Goal: Book appointment/travel/reservation

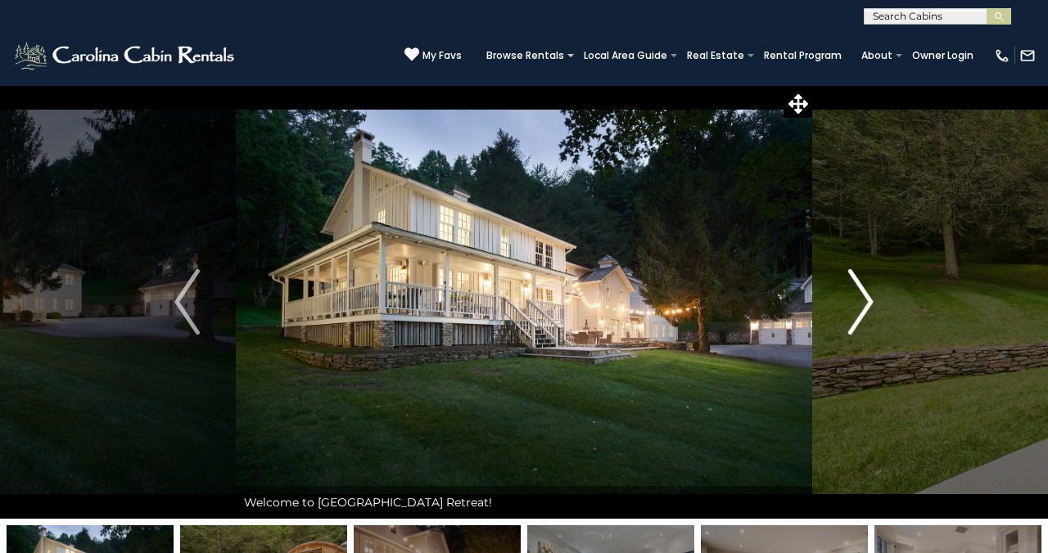
click at [860, 300] on img "Next" at bounding box center [860, 301] width 25 height 65
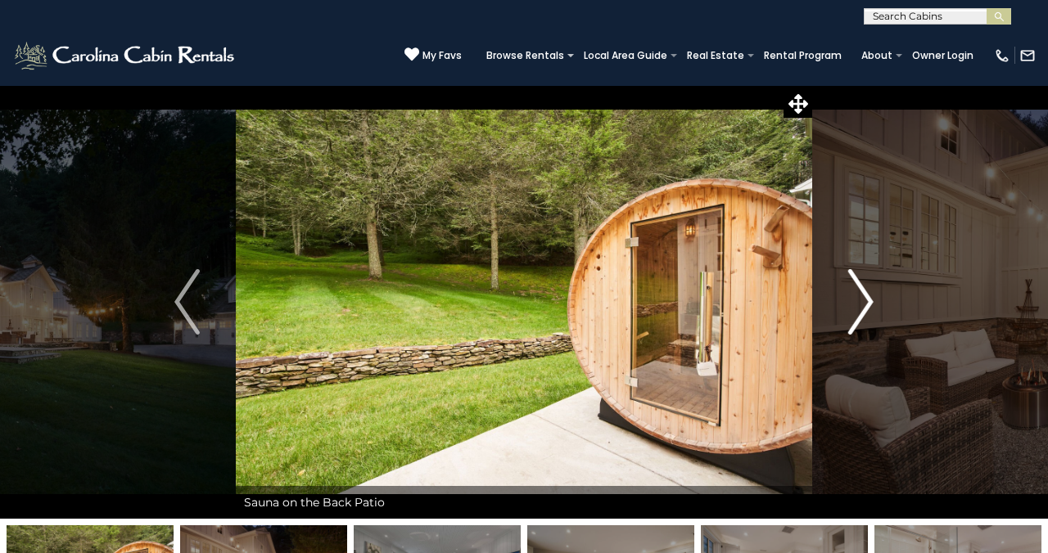
click at [860, 300] on img "Next" at bounding box center [860, 301] width 25 height 65
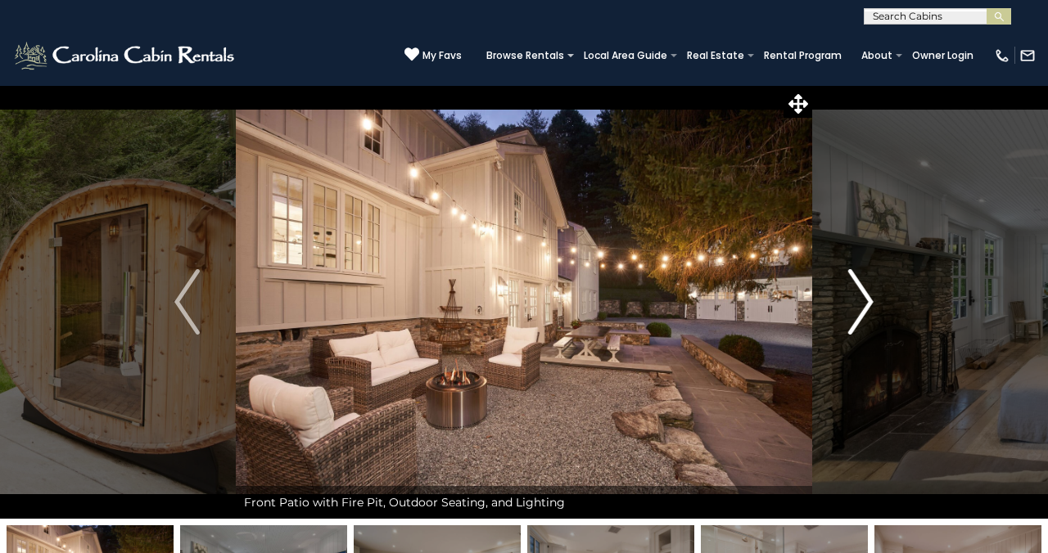
click at [861, 300] on img "Next" at bounding box center [860, 301] width 25 height 65
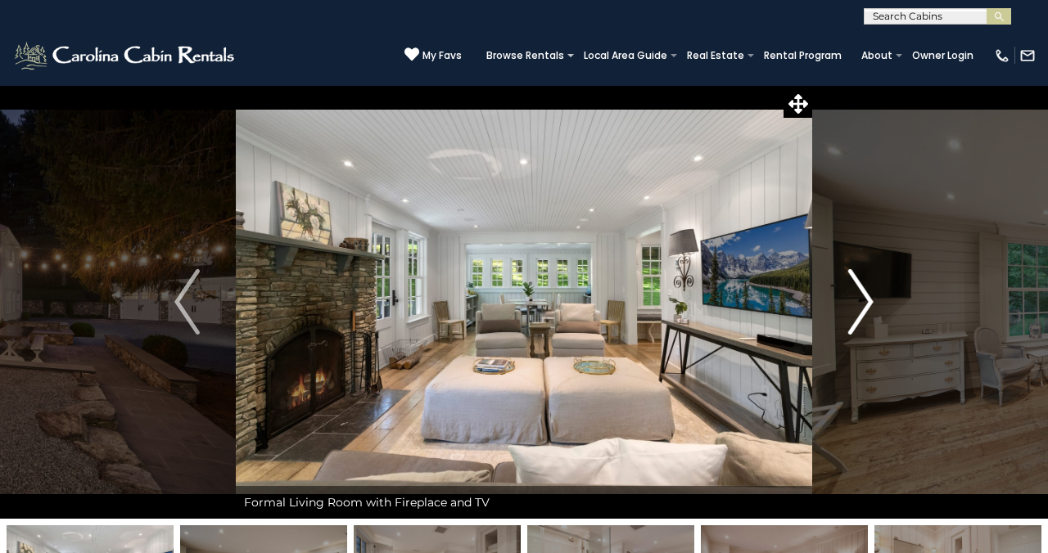
click at [860, 300] on img "Next" at bounding box center [860, 301] width 25 height 65
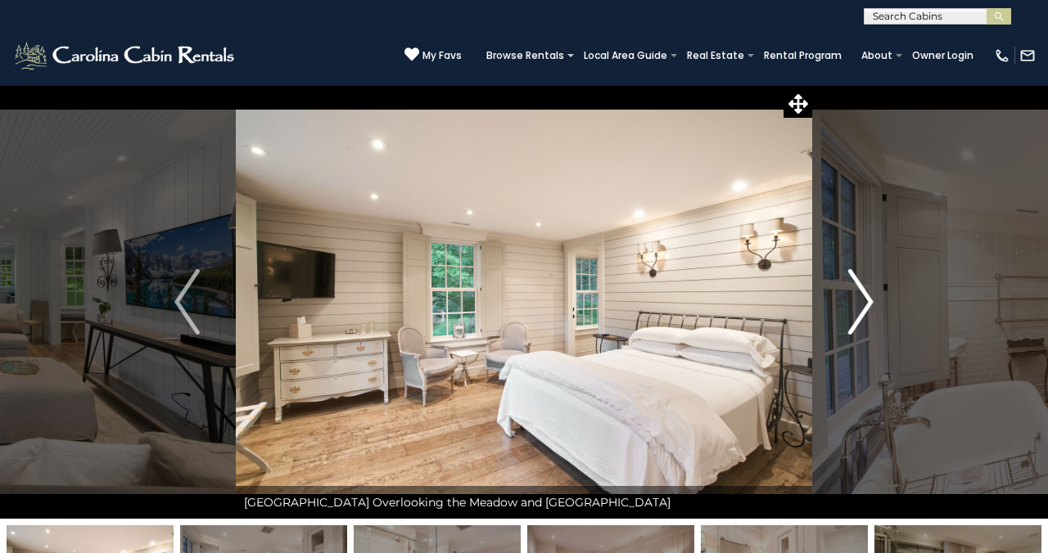
click at [860, 300] on img "Next" at bounding box center [860, 301] width 25 height 65
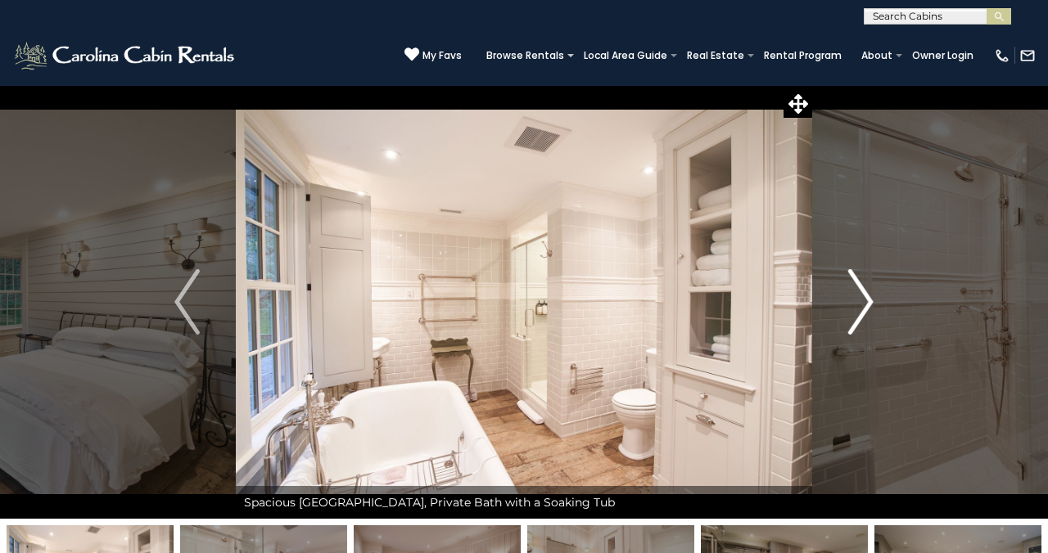
click at [865, 301] on img "Next" at bounding box center [860, 301] width 25 height 65
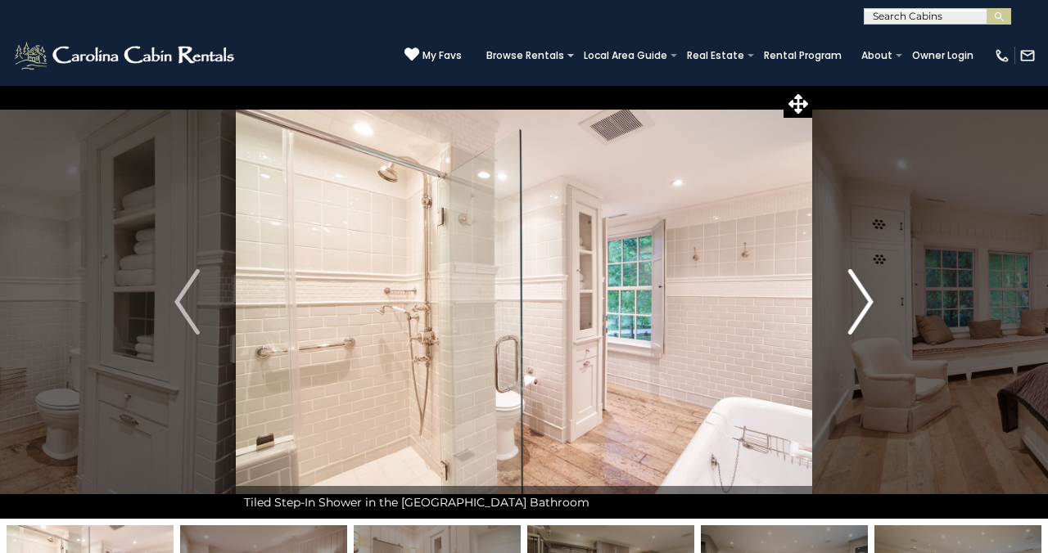
click at [865, 301] on img "Next" at bounding box center [860, 301] width 25 height 65
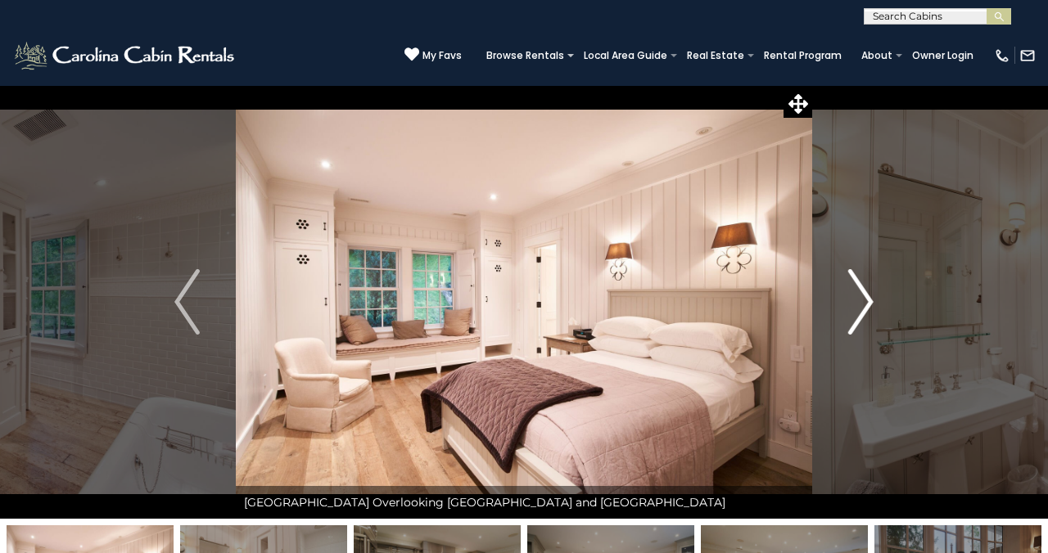
click at [865, 301] on img "Next" at bounding box center [860, 301] width 25 height 65
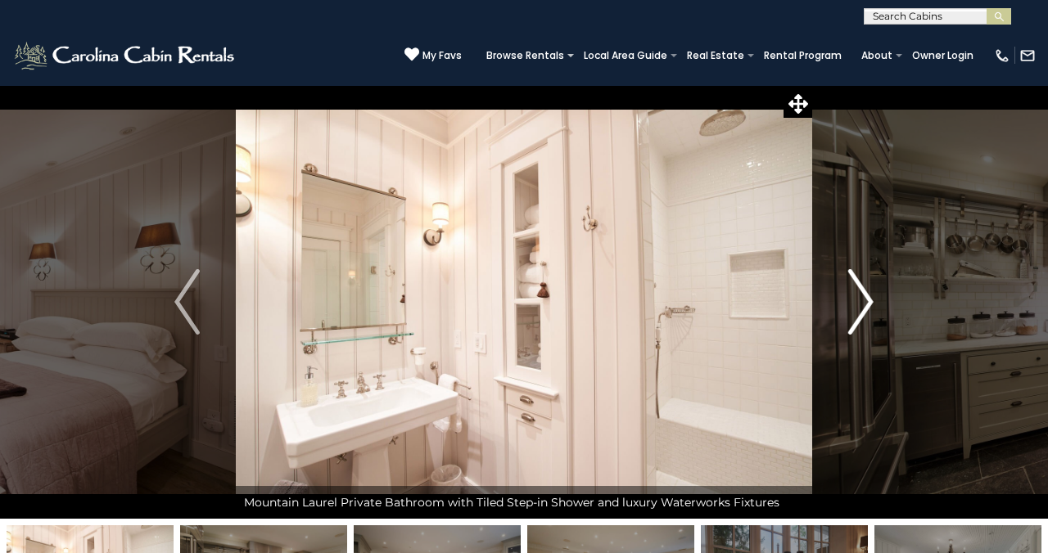
click at [865, 301] on img "Next" at bounding box center [860, 301] width 25 height 65
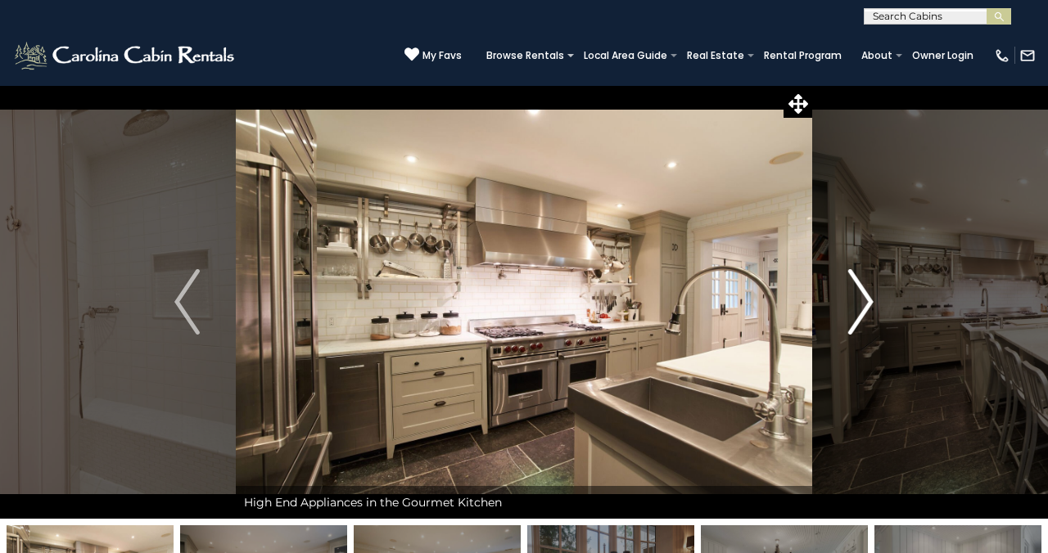
click at [865, 301] on img "Next" at bounding box center [860, 301] width 25 height 65
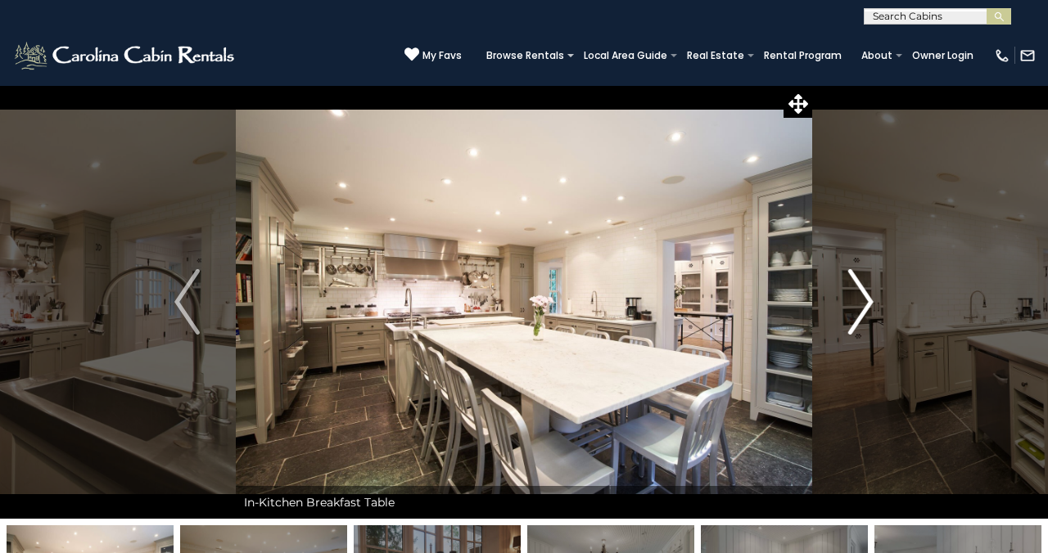
click at [865, 301] on img "Next" at bounding box center [860, 301] width 25 height 65
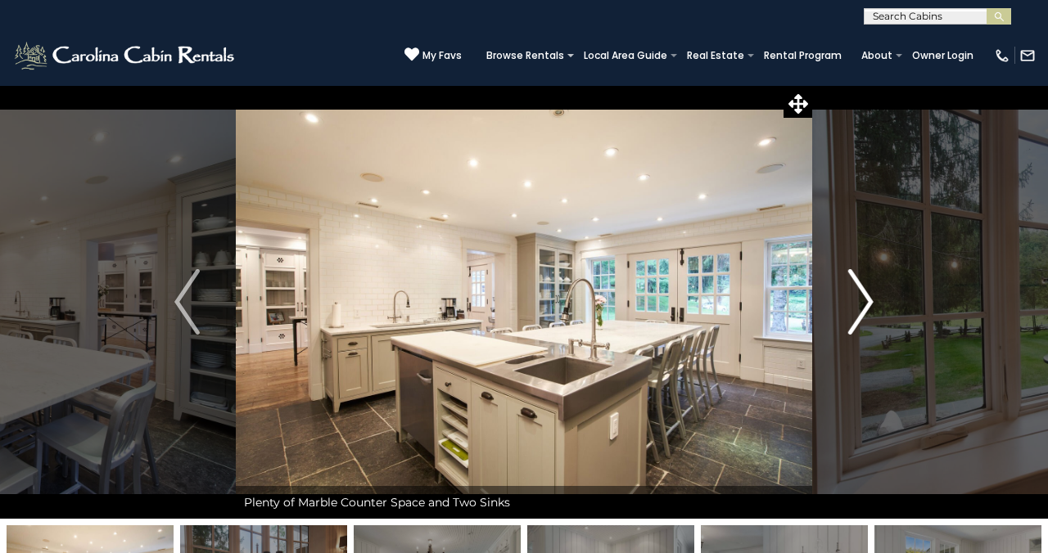
click at [865, 301] on img "Next" at bounding box center [860, 301] width 25 height 65
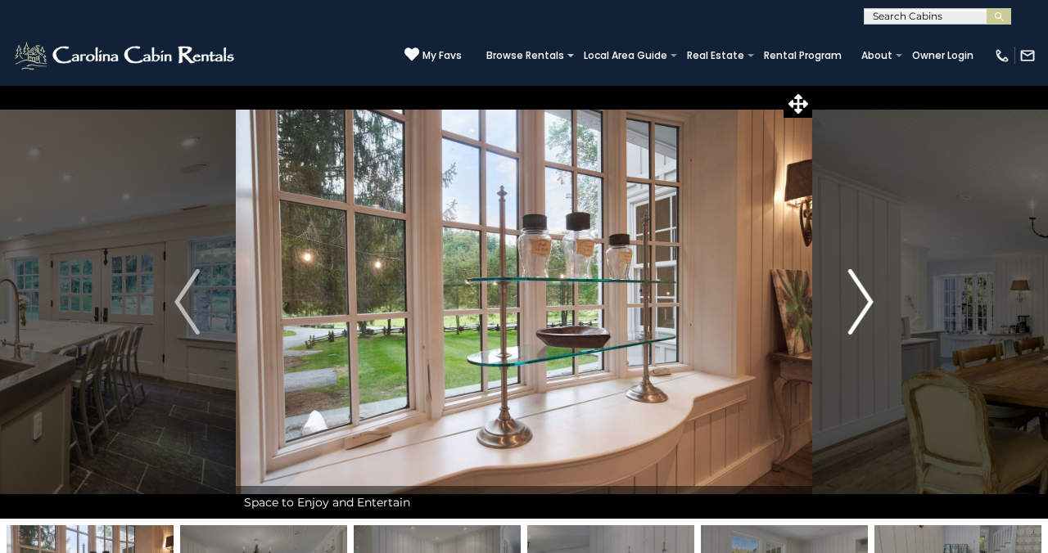
click at [865, 301] on img "Next" at bounding box center [860, 301] width 25 height 65
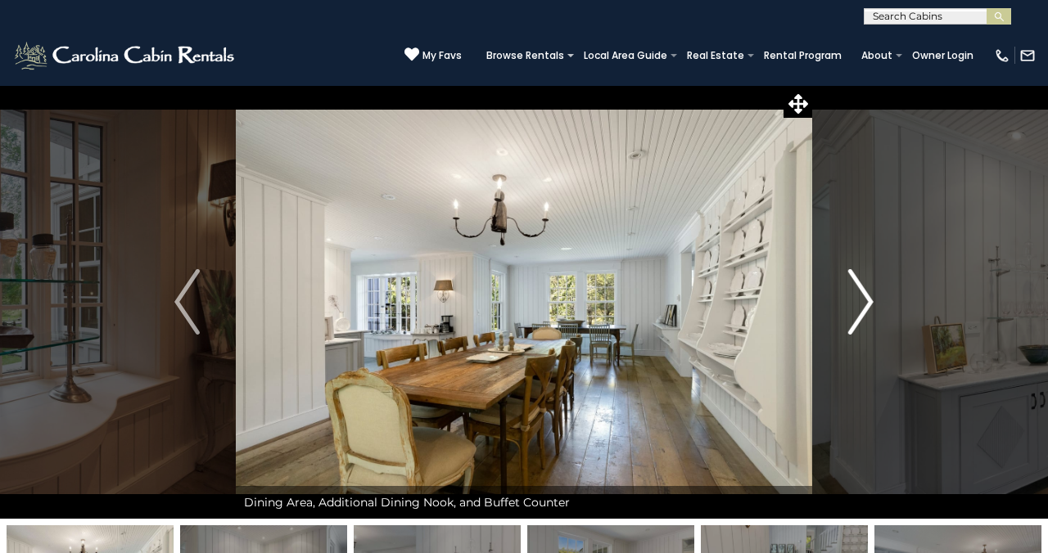
click at [865, 301] on img "Next" at bounding box center [860, 301] width 25 height 65
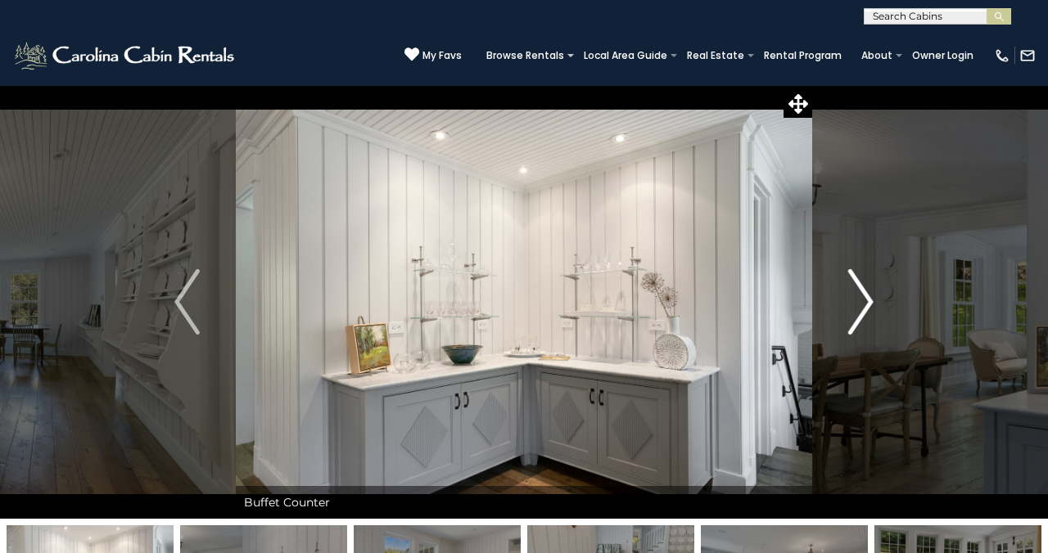
click at [865, 301] on img "Next" at bounding box center [860, 301] width 25 height 65
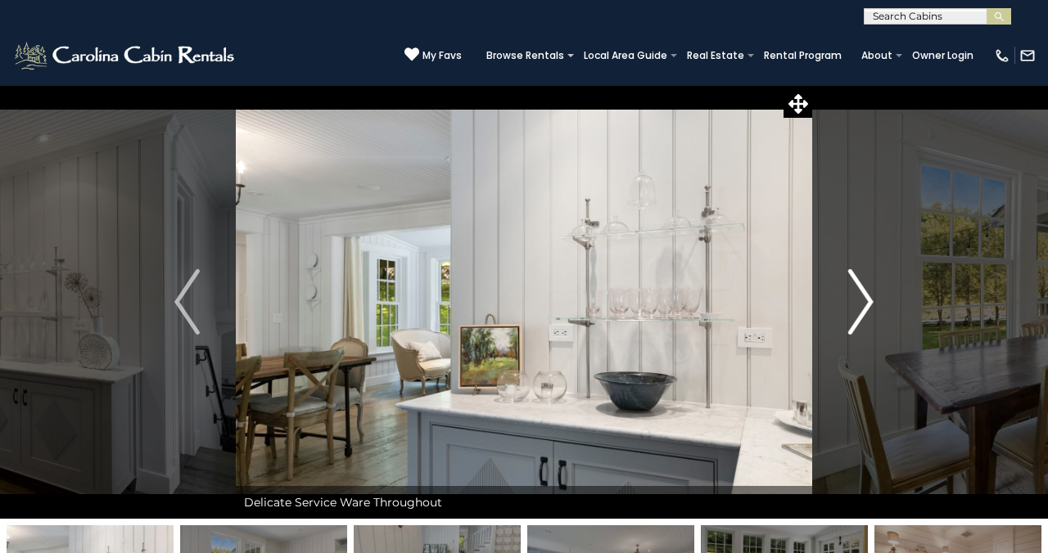
click at [865, 301] on img "Next" at bounding box center [860, 301] width 25 height 65
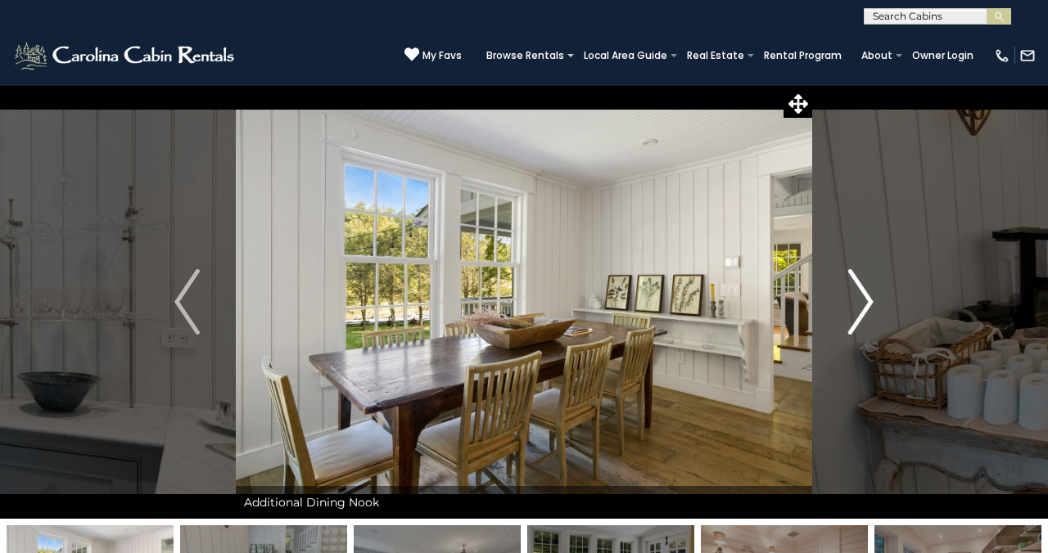
click at [865, 301] on img "Next" at bounding box center [860, 301] width 25 height 65
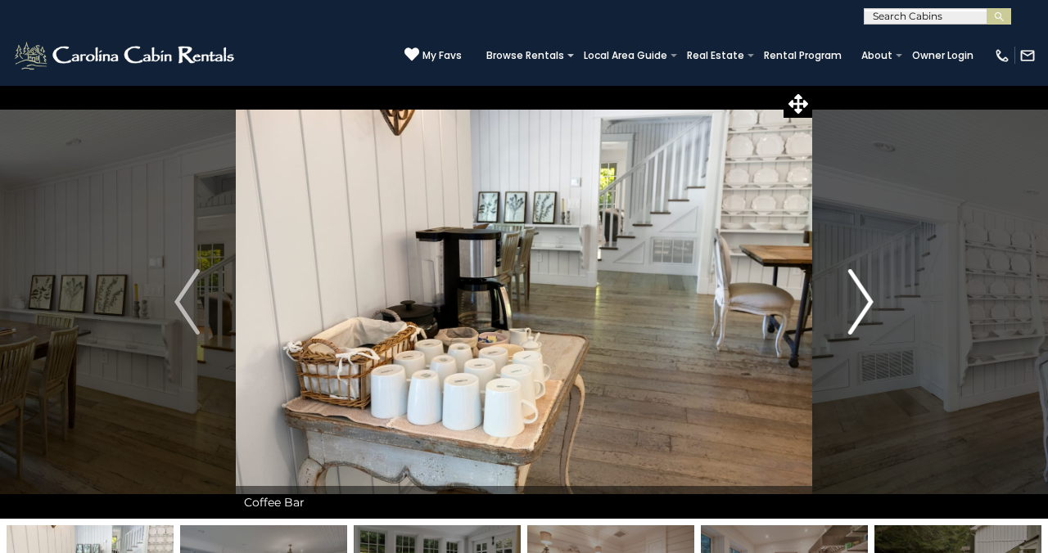
click at [865, 301] on img "Next" at bounding box center [860, 301] width 25 height 65
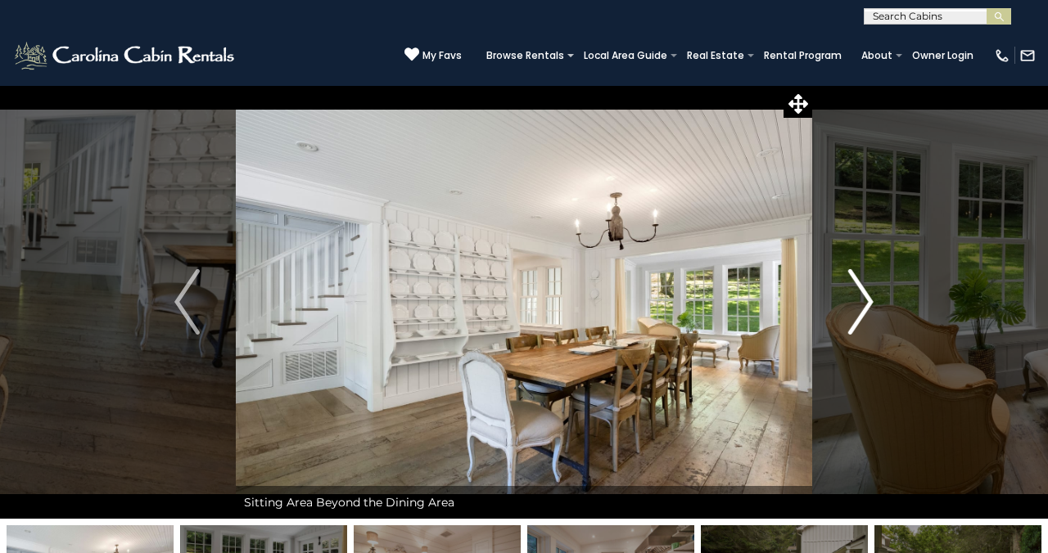
click at [865, 301] on img "Next" at bounding box center [860, 301] width 25 height 65
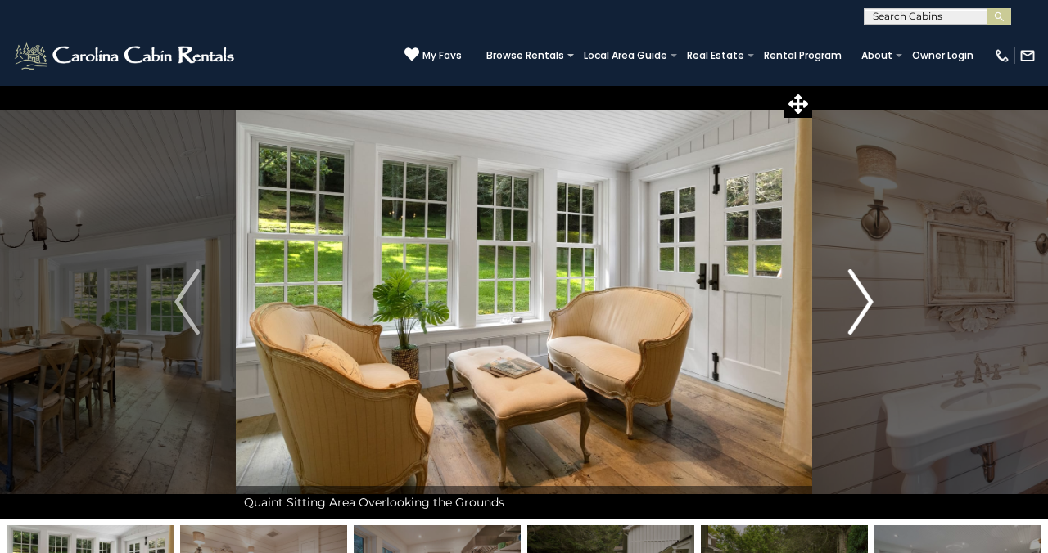
click at [865, 301] on img "Next" at bounding box center [860, 301] width 25 height 65
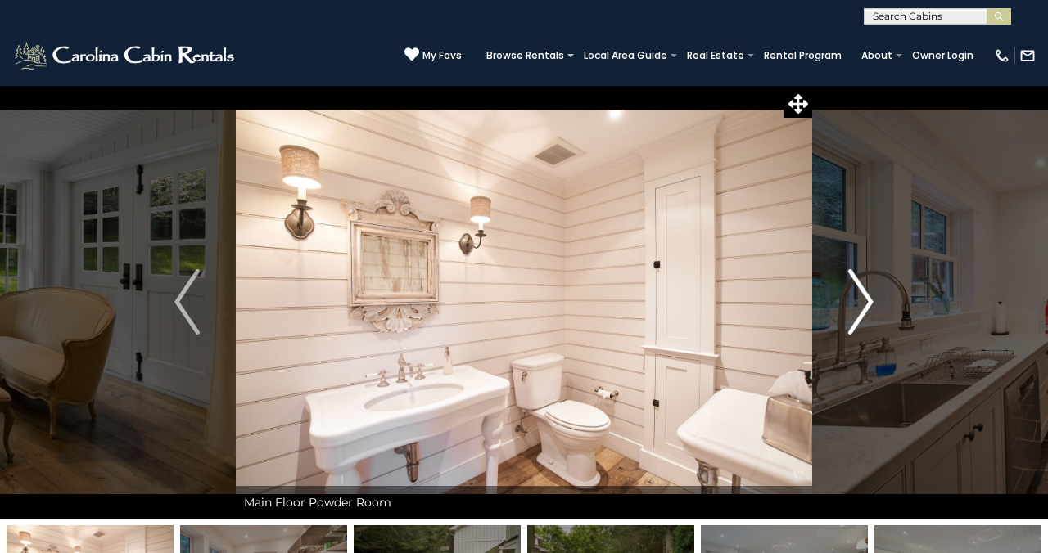
click at [865, 301] on img "Next" at bounding box center [860, 301] width 25 height 65
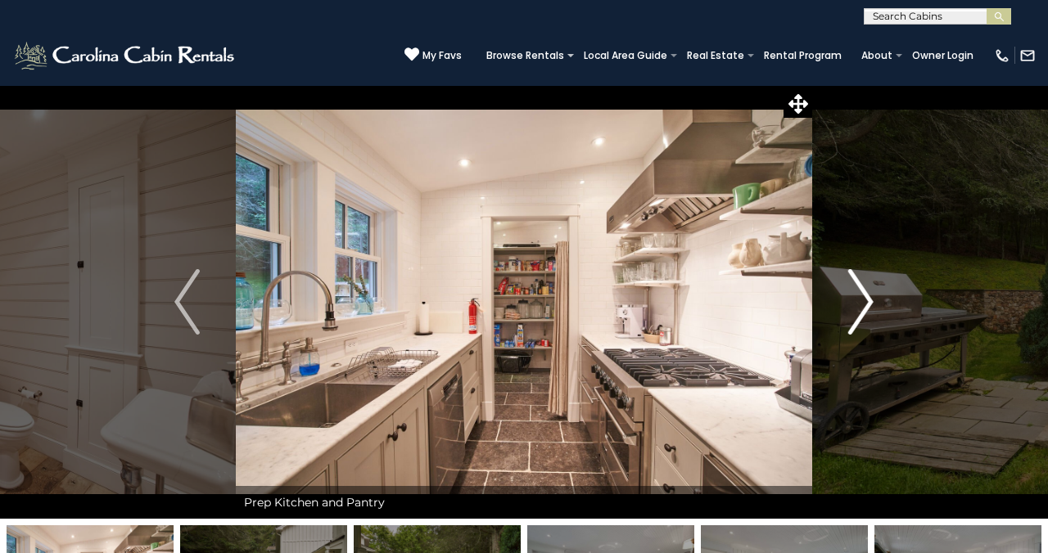
click at [865, 301] on img "Next" at bounding box center [860, 301] width 25 height 65
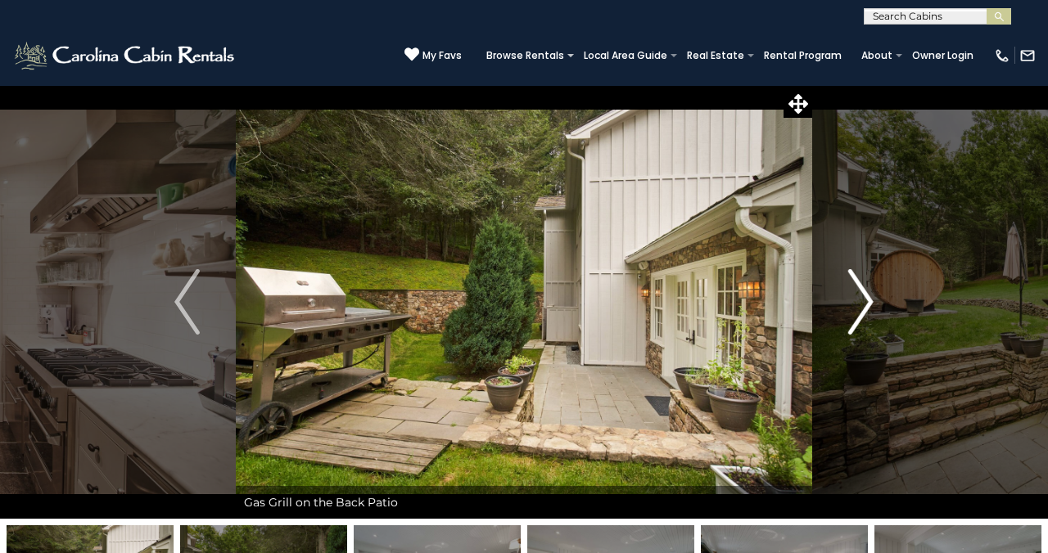
click at [865, 301] on img "Next" at bounding box center [860, 301] width 25 height 65
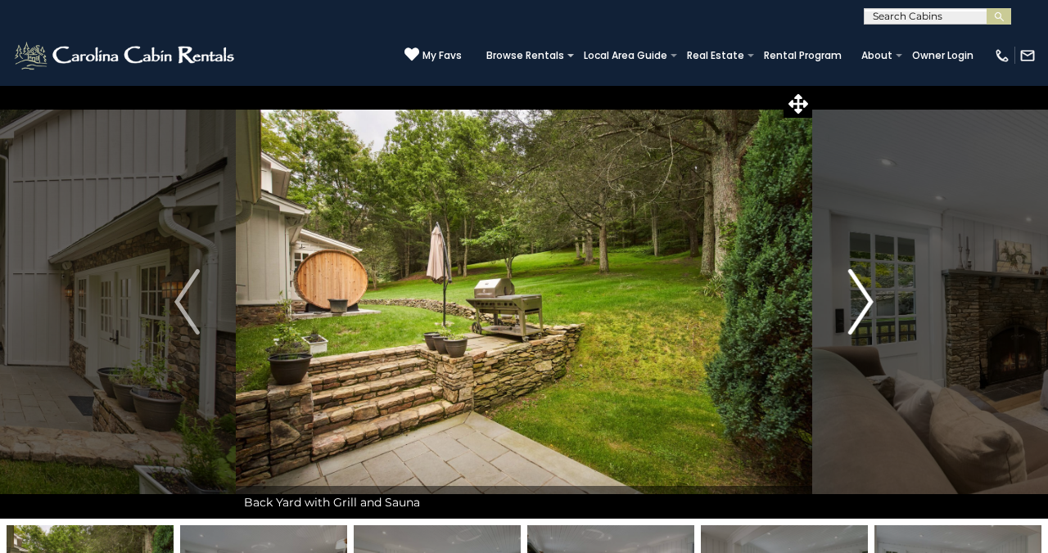
click at [865, 301] on img "Next" at bounding box center [860, 301] width 25 height 65
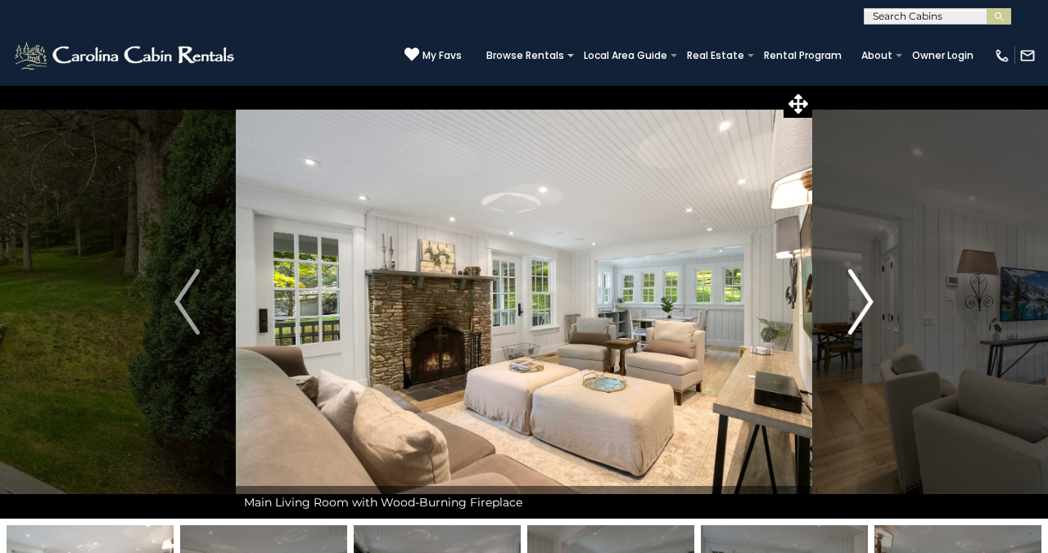
click at [865, 301] on img "Next" at bounding box center [860, 301] width 25 height 65
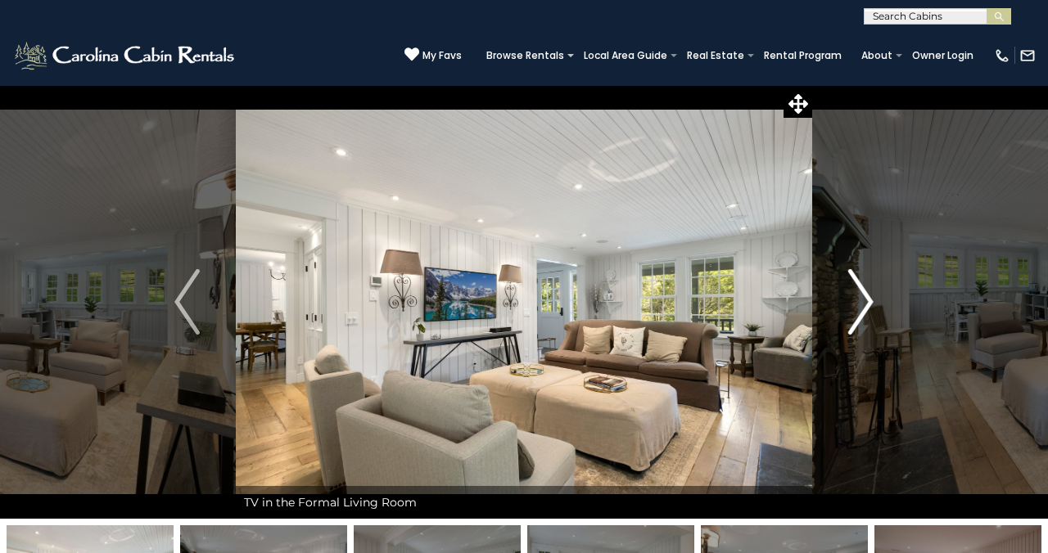
click at [865, 301] on img "Next" at bounding box center [860, 301] width 25 height 65
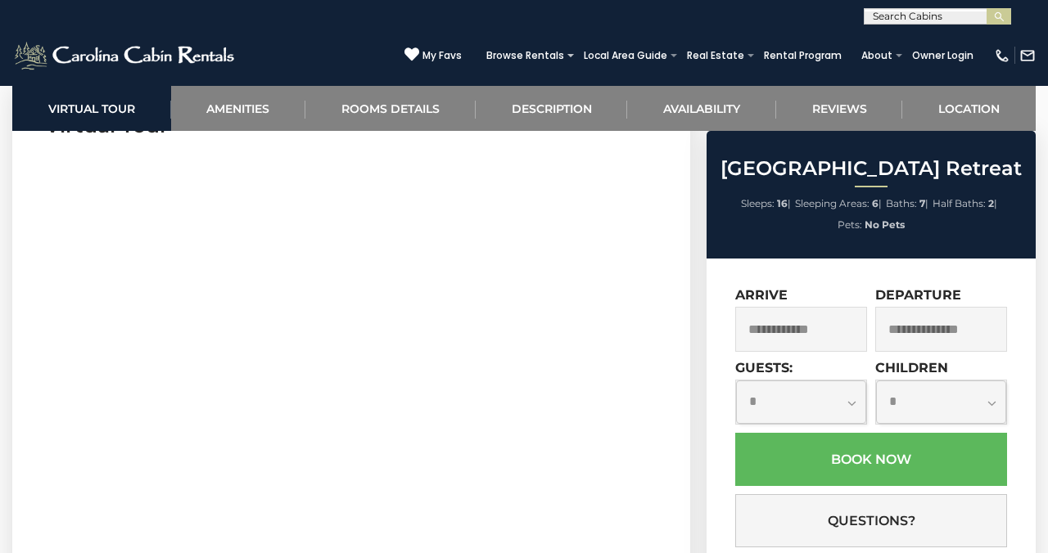
scroll to position [723, 0]
click at [765, 324] on input "text" at bounding box center [801, 329] width 132 height 45
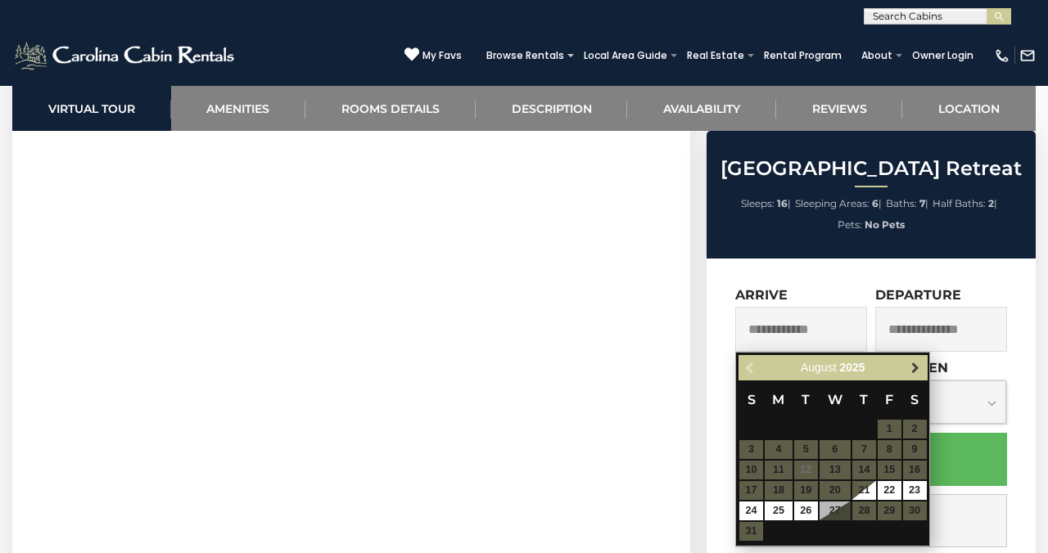
click at [916, 369] on span "Next" at bounding box center [915, 368] width 13 height 13
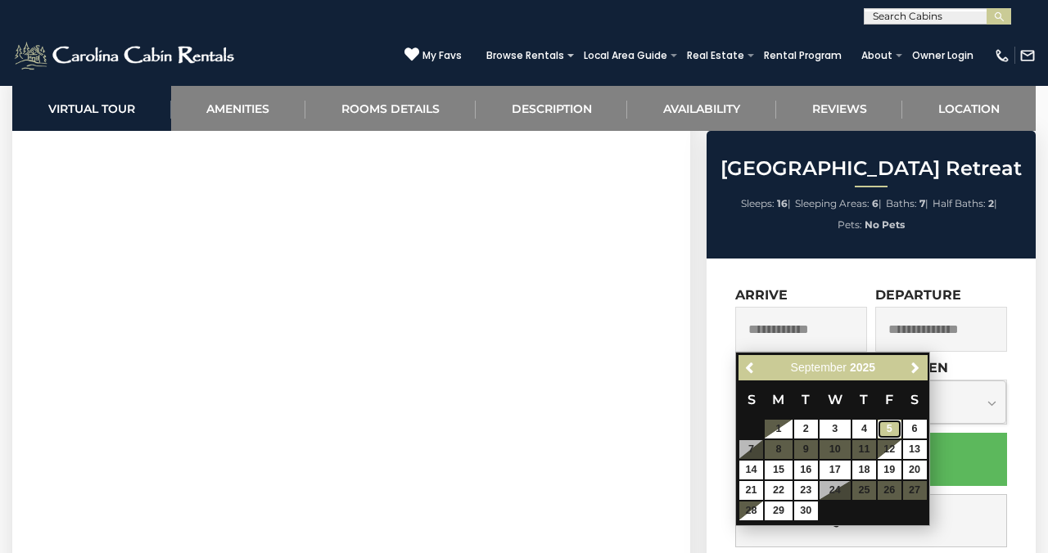
click at [894, 430] on link "5" at bounding box center [890, 429] width 24 height 19
type input "**********"
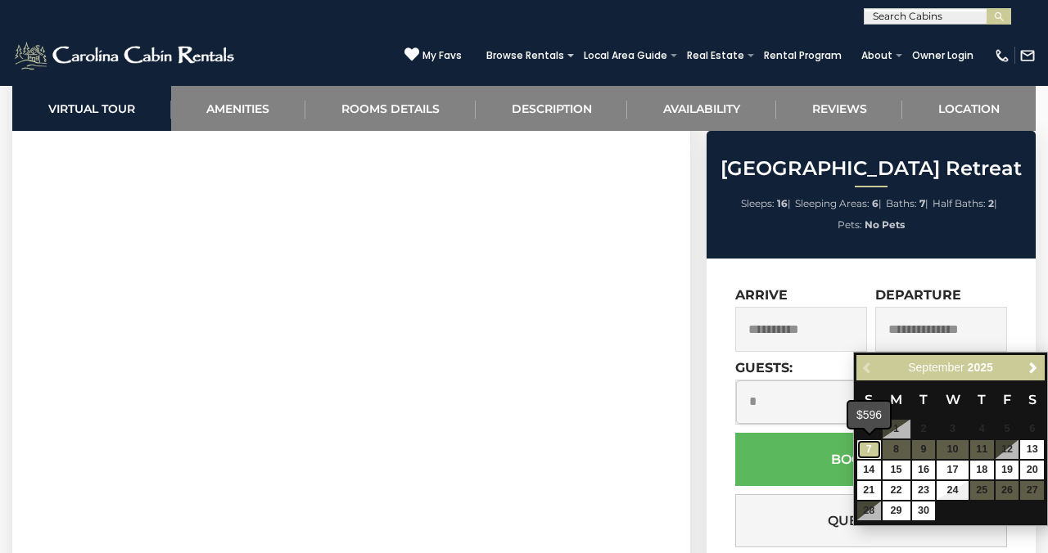
click at [867, 449] on link "7" at bounding box center [869, 449] width 24 height 19
type input "**********"
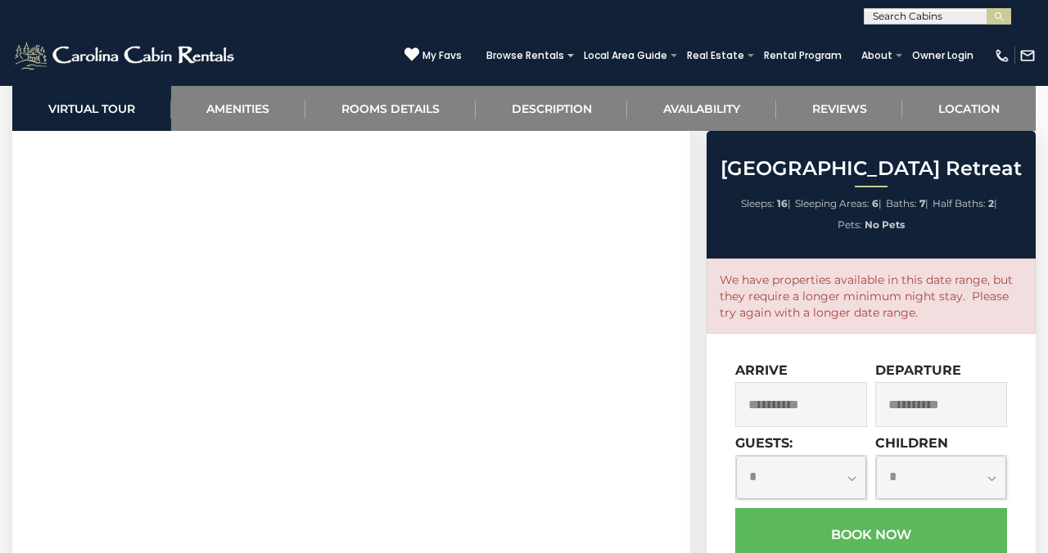
scroll to position [809, 0]
click at [822, 404] on input "**********" at bounding box center [801, 404] width 132 height 45
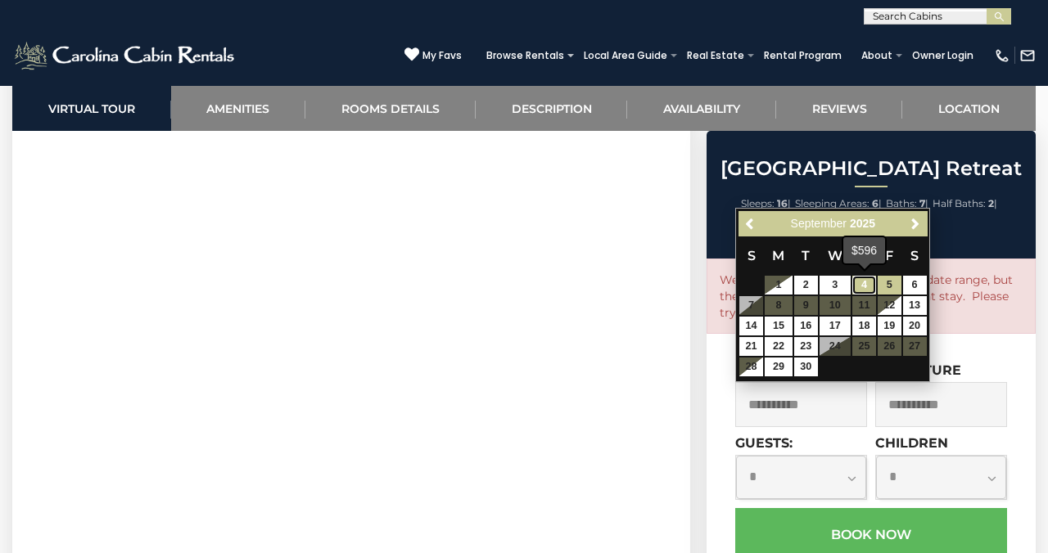
click at [873, 287] on link "4" at bounding box center [864, 285] width 24 height 19
type input "**********"
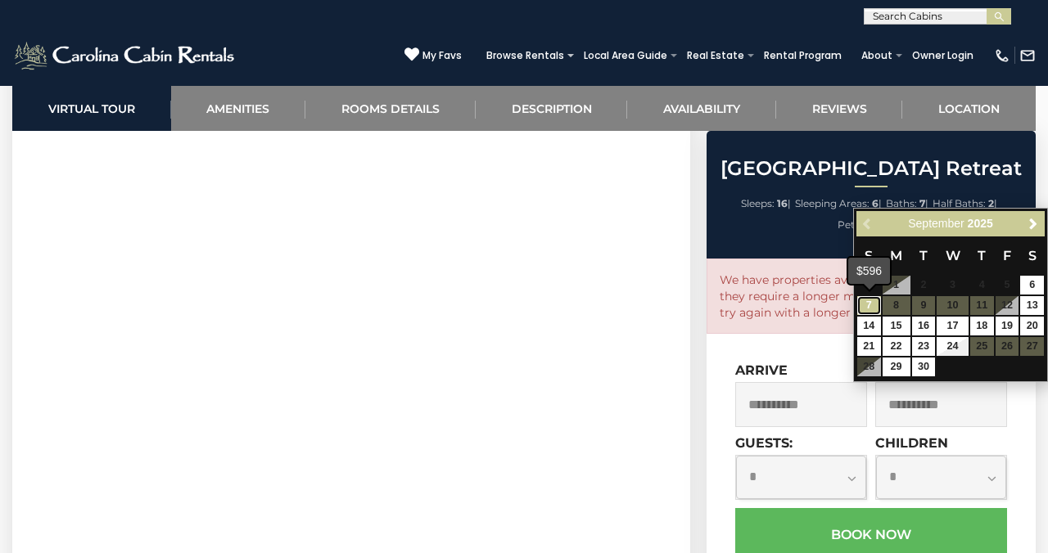
click at [868, 309] on link "7" at bounding box center [869, 305] width 24 height 19
type input "**********"
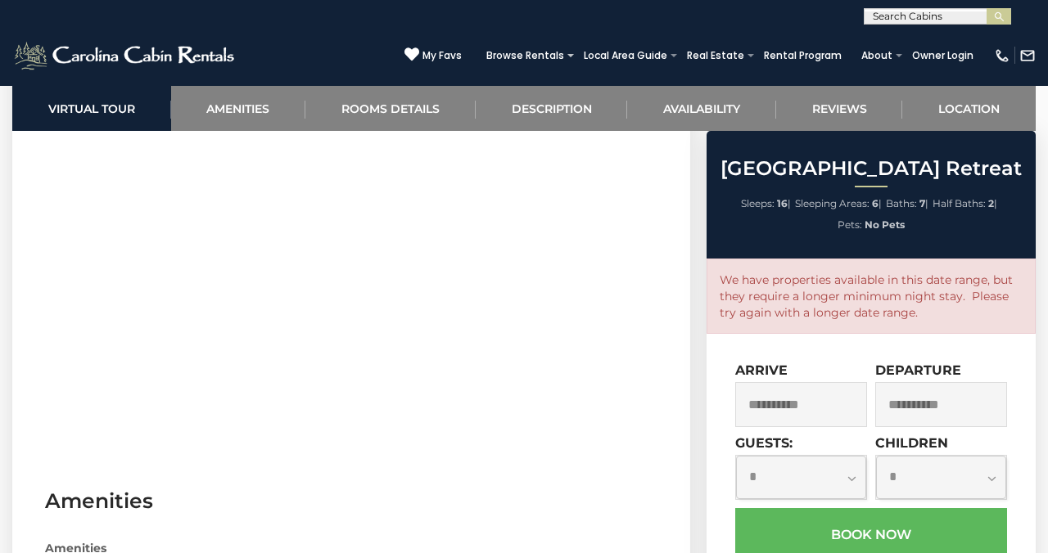
scroll to position [1230, 0]
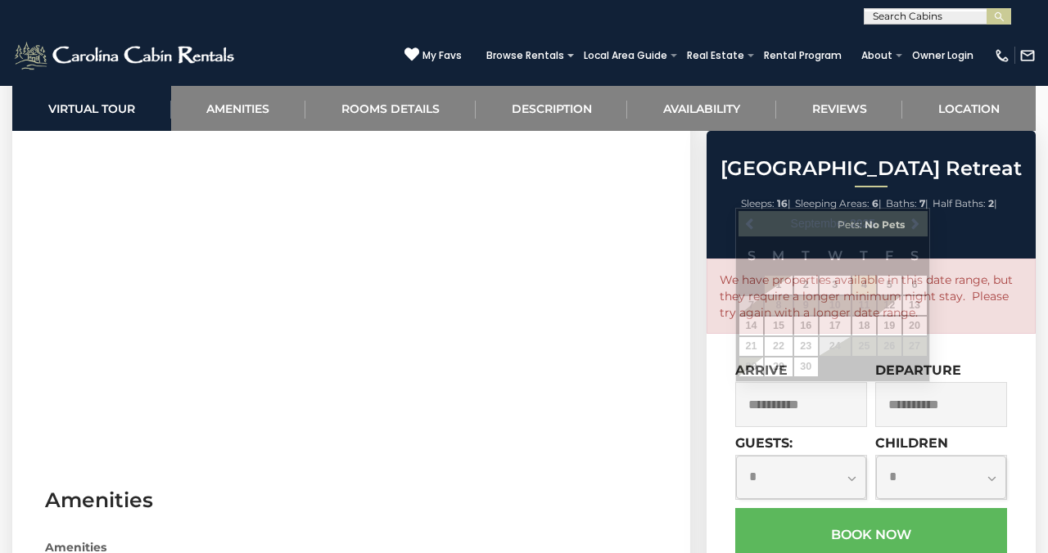
click at [843, 399] on input "**********" at bounding box center [801, 404] width 132 height 45
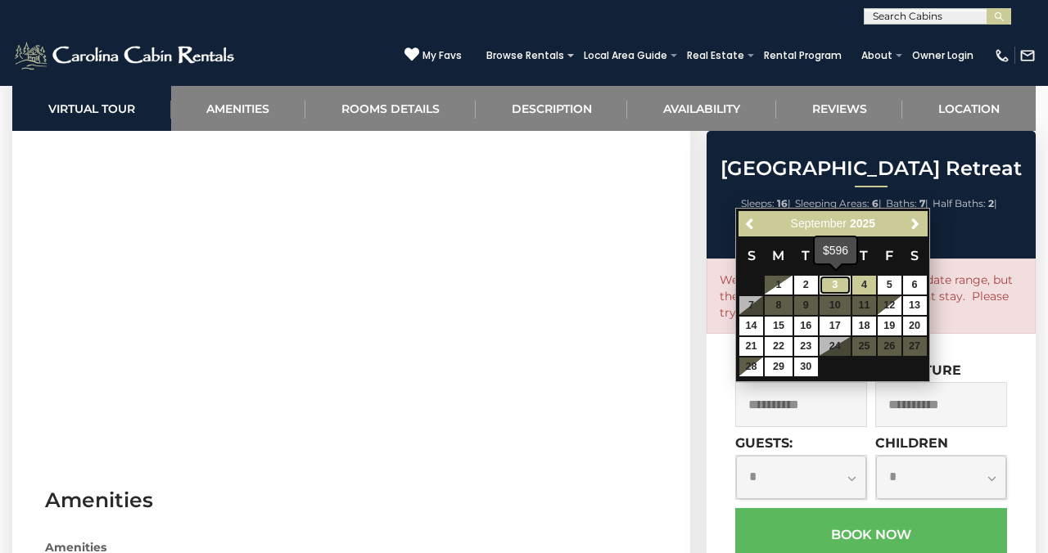
click at [842, 287] on link "3" at bounding box center [834, 285] width 31 height 19
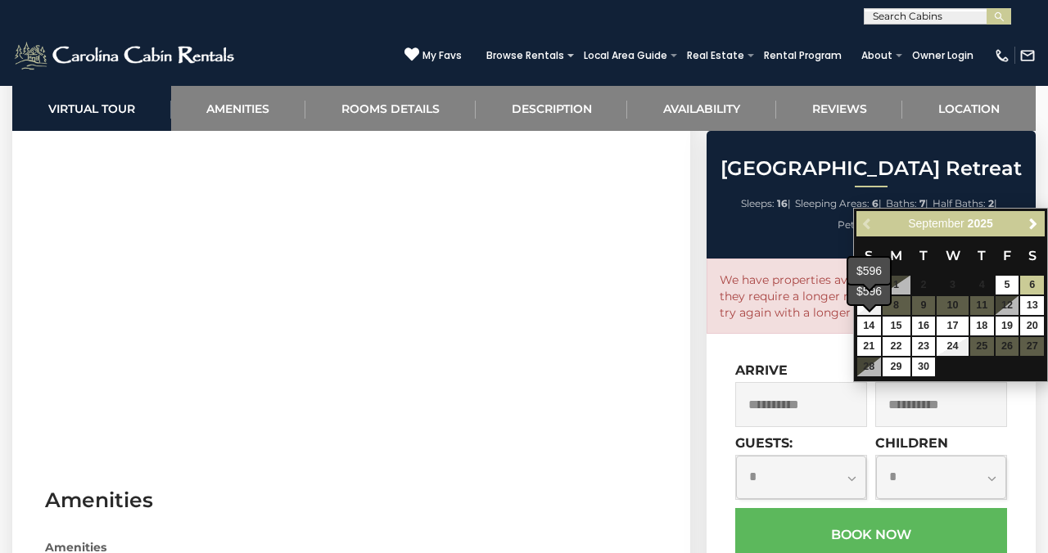
click at [866, 302] on div "$596" at bounding box center [869, 291] width 42 height 26
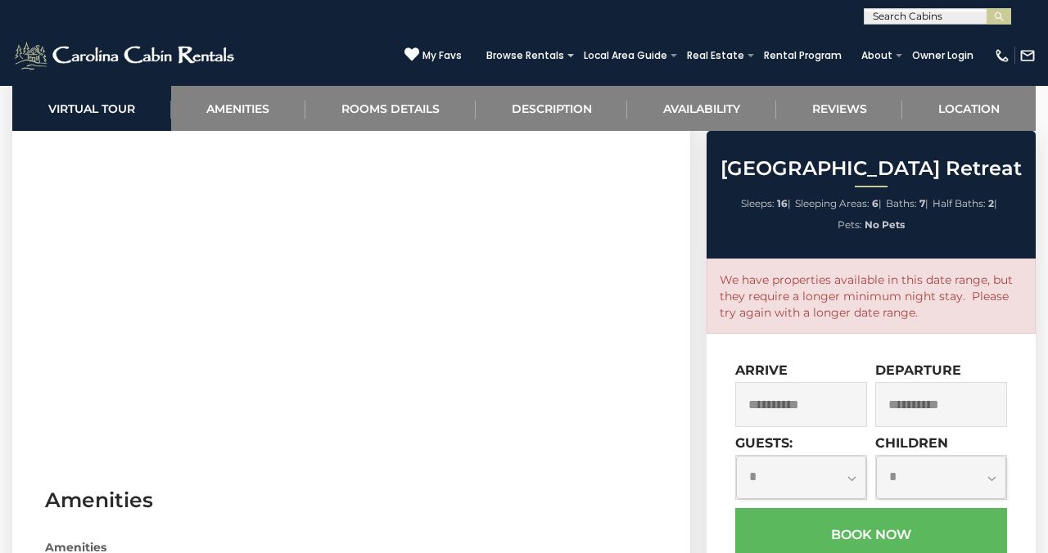
click at [845, 398] on input "**********" at bounding box center [801, 404] width 132 height 45
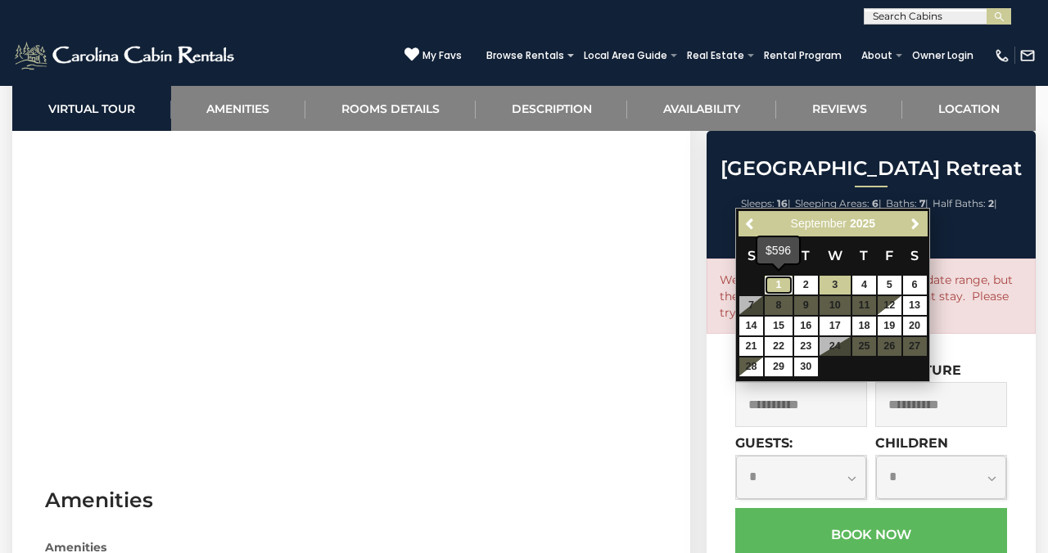
click at [782, 288] on link "1" at bounding box center [779, 285] width 28 height 19
type input "**********"
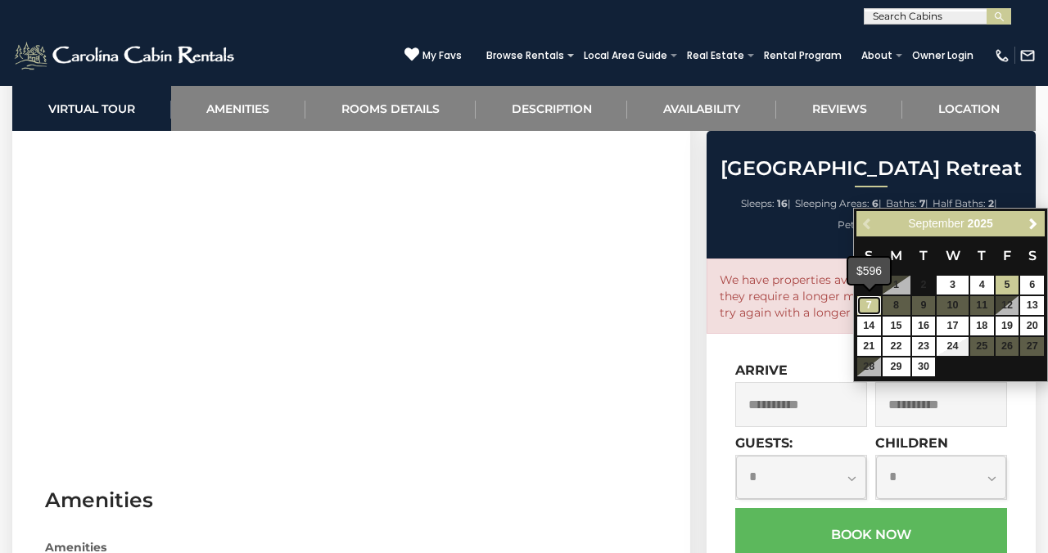
click at [863, 306] on link "7" at bounding box center [869, 305] width 24 height 19
type input "**********"
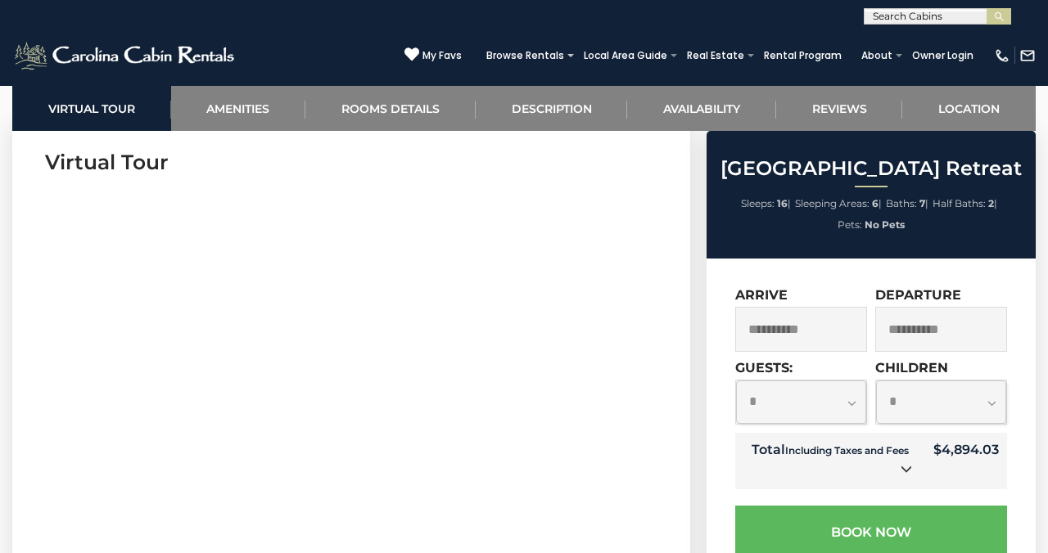
scroll to position [703, 0]
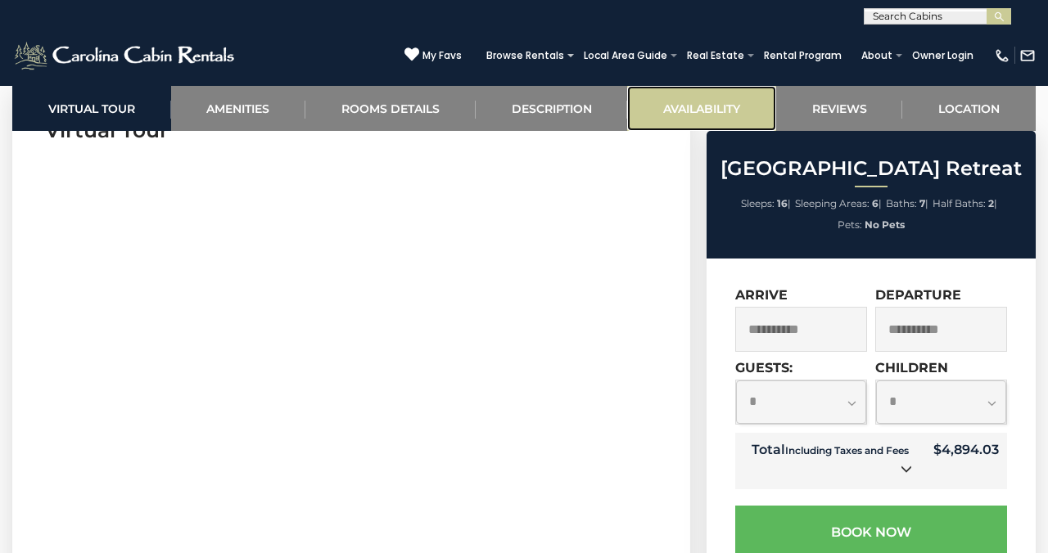
click at [712, 103] on link "Availability" at bounding box center [701, 108] width 149 height 45
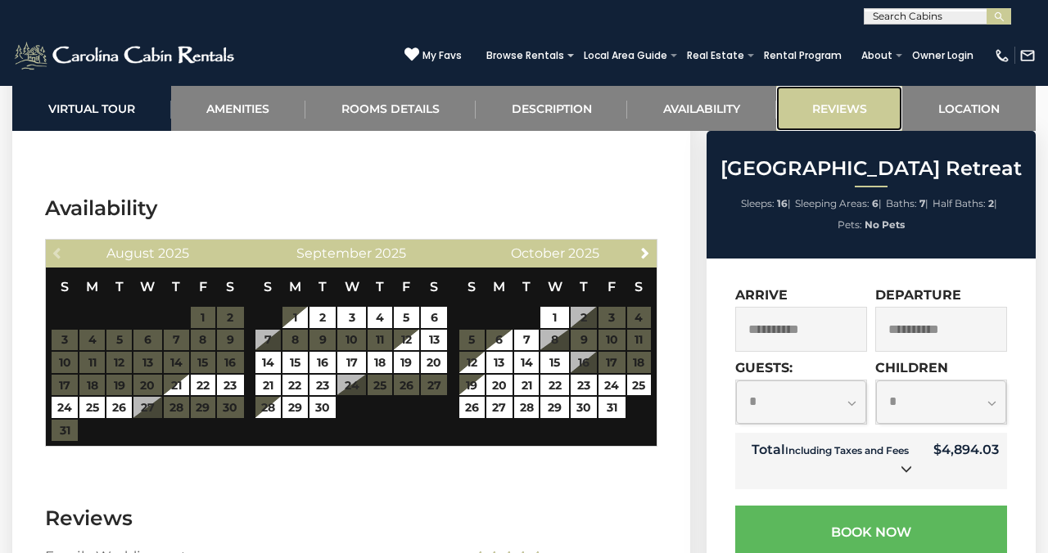
click at [864, 111] on link "Reviews" at bounding box center [839, 108] width 127 height 45
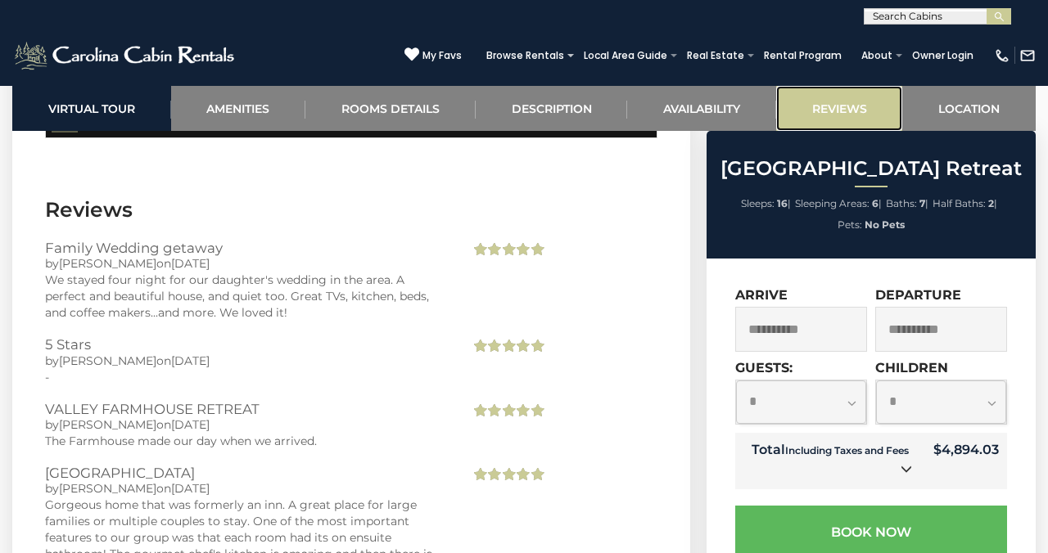
scroll to position [4132, 0]
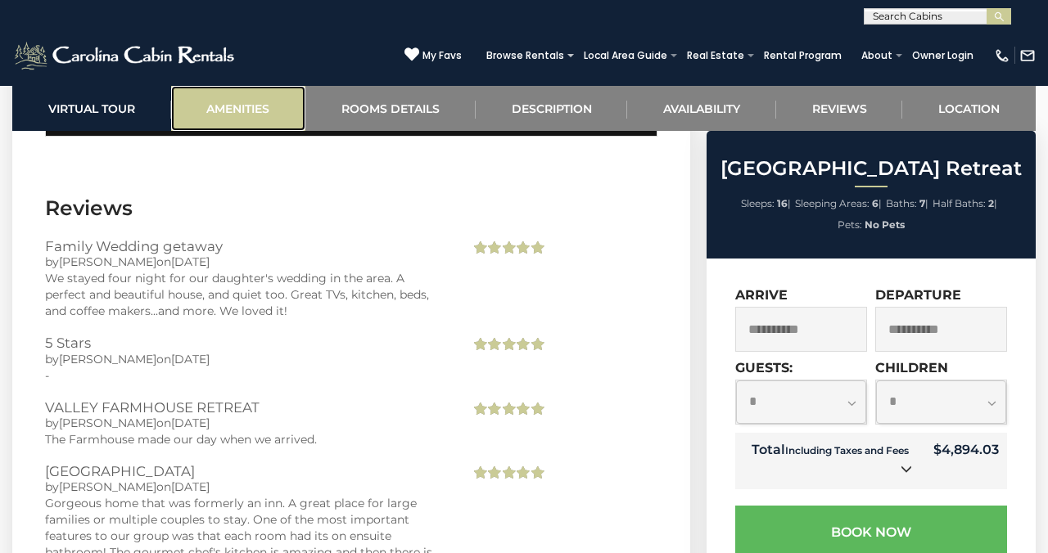
click at [271, 104] on link "Amenities" at bounding box center [238, 108] width 135 height 45
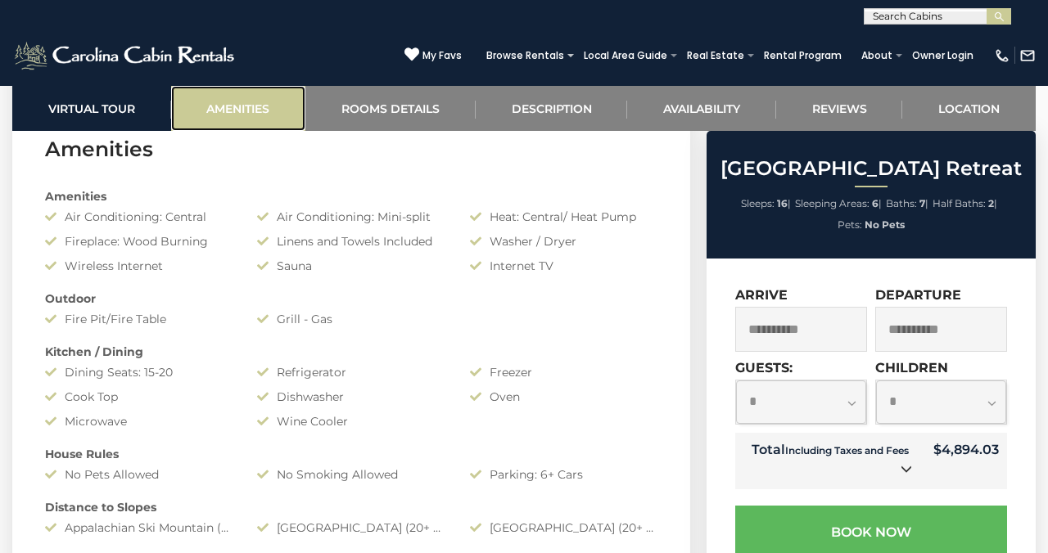
scroll to position [1568, 0]
